Goal: Find specific fact: Find specific fact

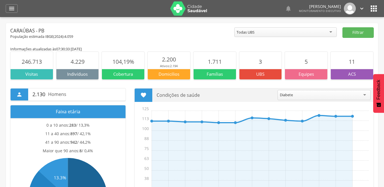
click at [13, 11] on icon "" at bounding box center [11, 8] width 7 height 7
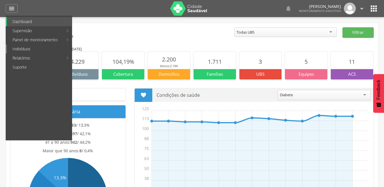
click at [21, 49] on link "Indivíduos" at bounding box center [39, 48] width 65 height 9
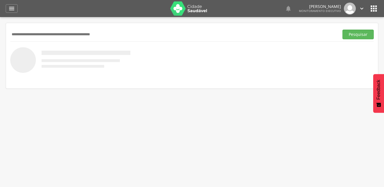
click at [85, 31] on input "text" at bounding box center [173, 35] width 327 height 10
type input "**********"
click at [343, 30] on button "Pesquisar" at bounding box center [358, 35] width 31 height 10
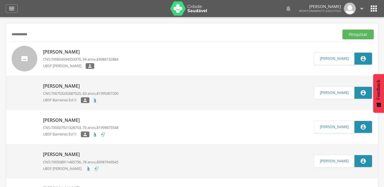
click at [52, 57] on span "700604934553370" at bounding box center [66, 59] width 30 height 5
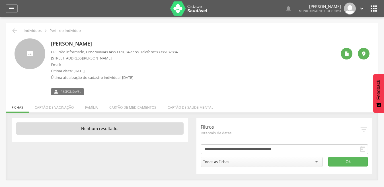
click at [97, 52] on span "700604934553370" at bounding box center [109, 51] width 30 height 5
drag, startPoint x: 97, startPoint y: 52, endPoint x: 128, endPoint y: 53, distance: 31.1
click at [124, 53] on span "700604934553370" at bounding box center [109, 51] width 30 height 5
copy span "700604934553370"
click at [15, 30] on icon "" at bounding box center [14, 30] width 7 height 7
